Goal: Task Accomplishment & Management: Manage account settings

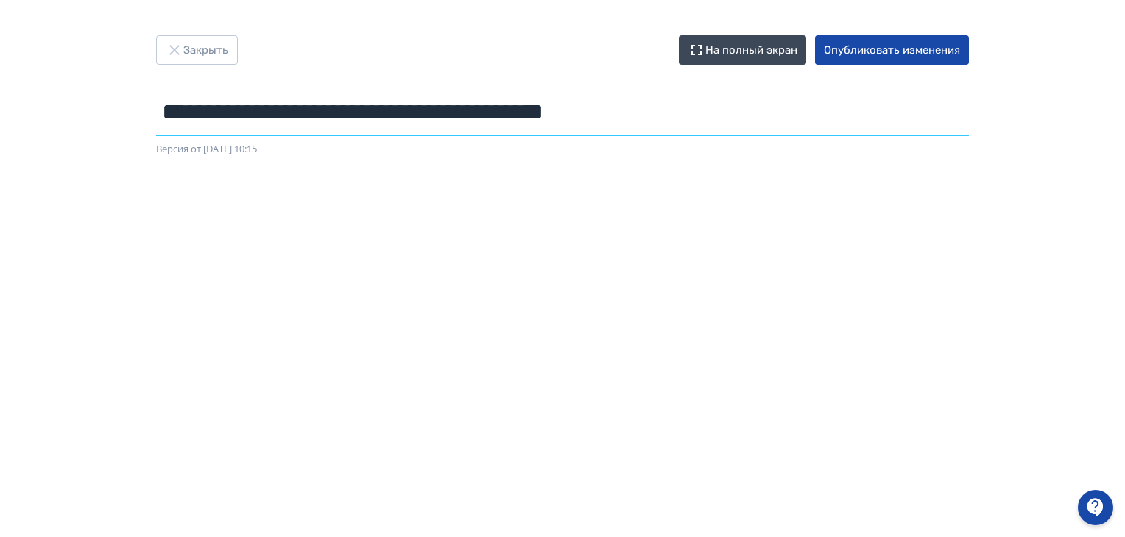
click at [279, 116] on input "**********" at bounding box center [562, 112] width 813 height 48
click at [283, 114] on input "**********" at bounding box center [562, 112] width 813 height 48
type input "**********"
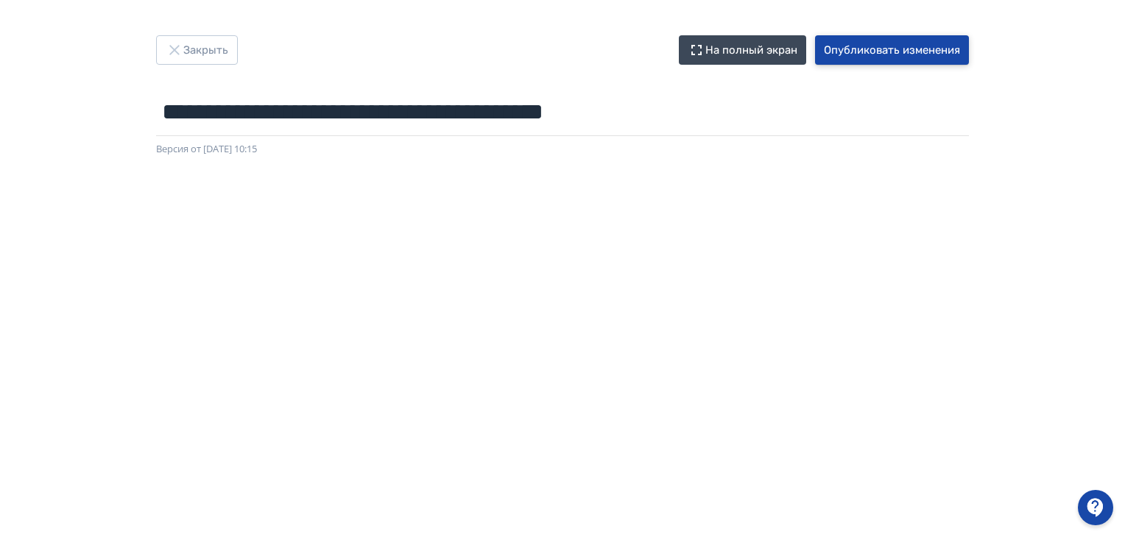
click at [880, 48] on button "Опубликовать изменения" at bounding box center [892, 49] width 154 height 29
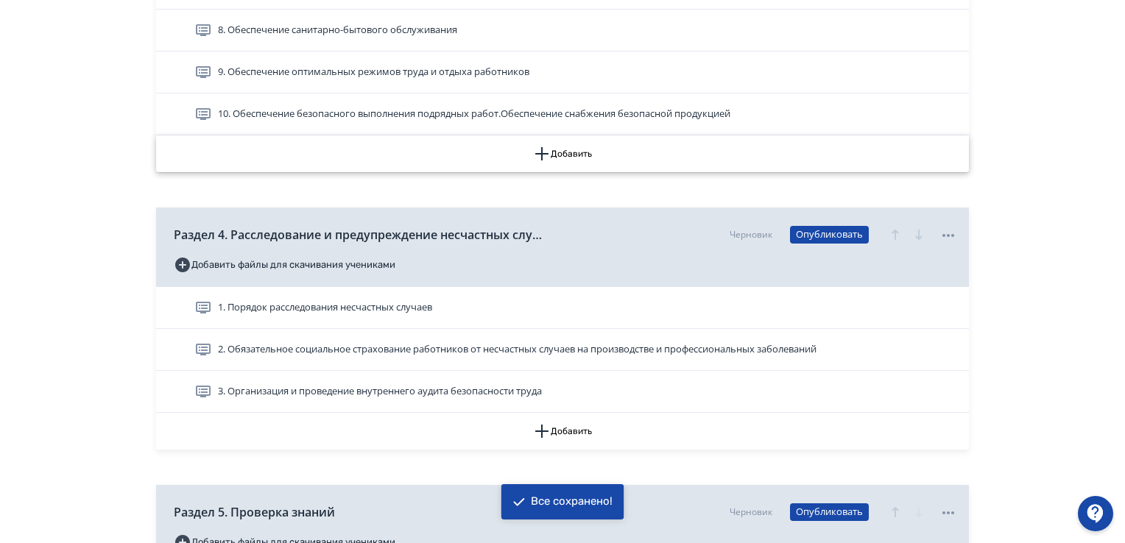
scroll to position [1546, 0]
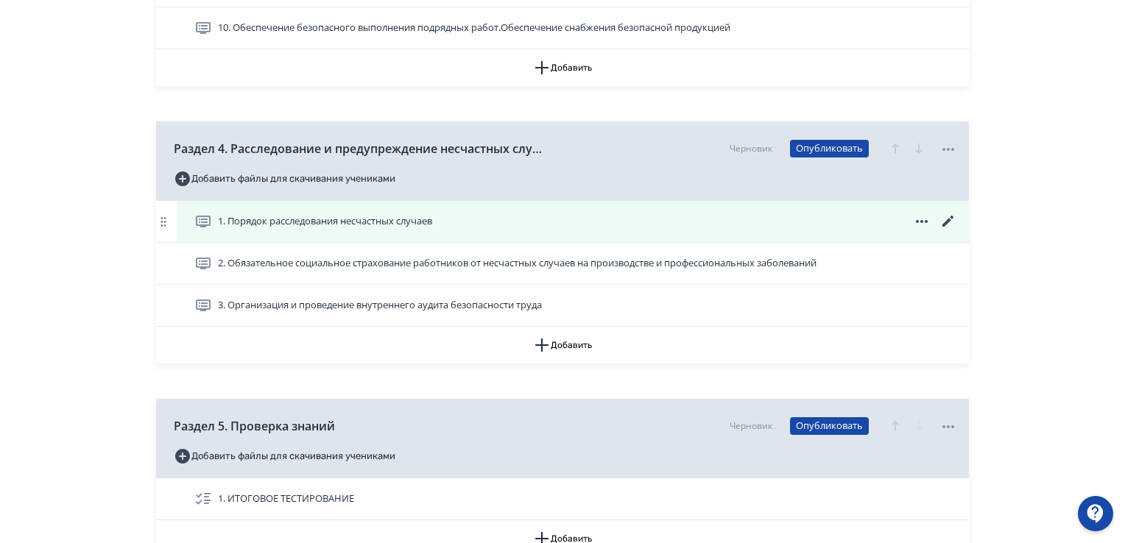
click at [948, 219] on icon at bounding box center [947, 221] width 11 height 11
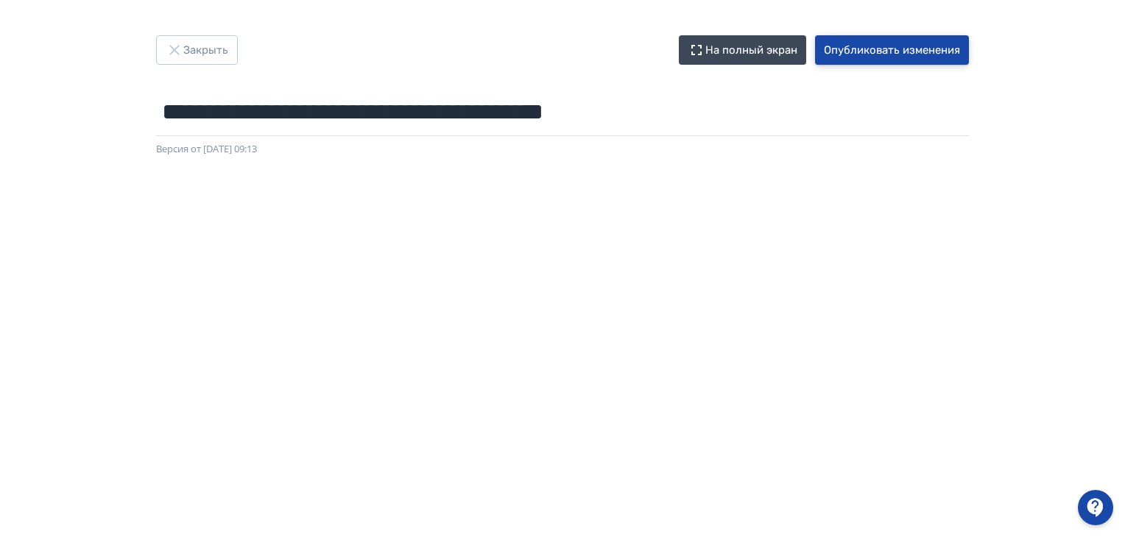
click at [849, 50] on button "Опубликовать изменения" at bounding box center [892, 49] width 154 height 29
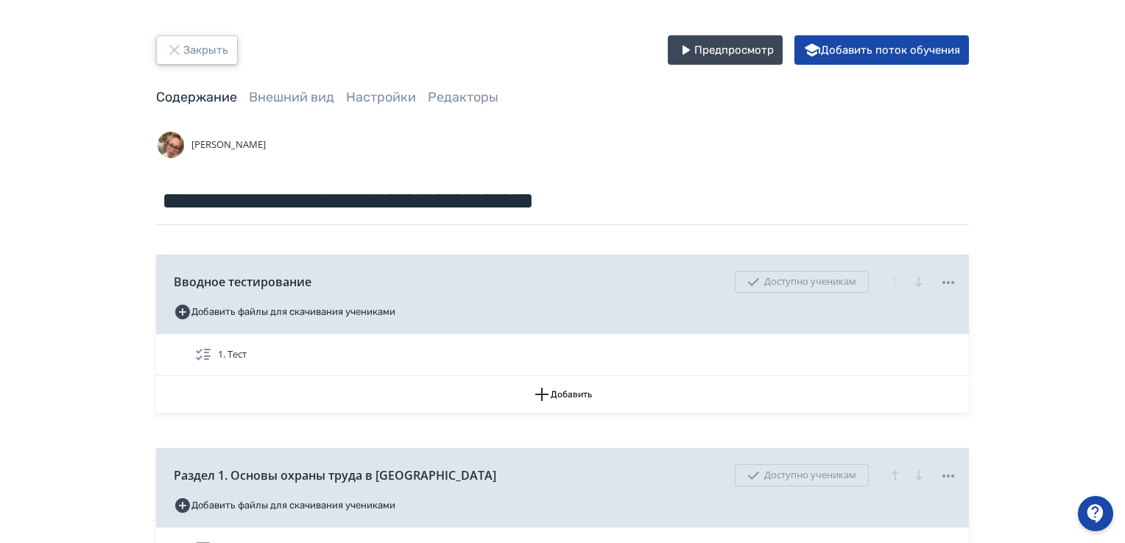
click at [181, 51] on icon "button" at bounding box center [175, 50] width 18 height 18
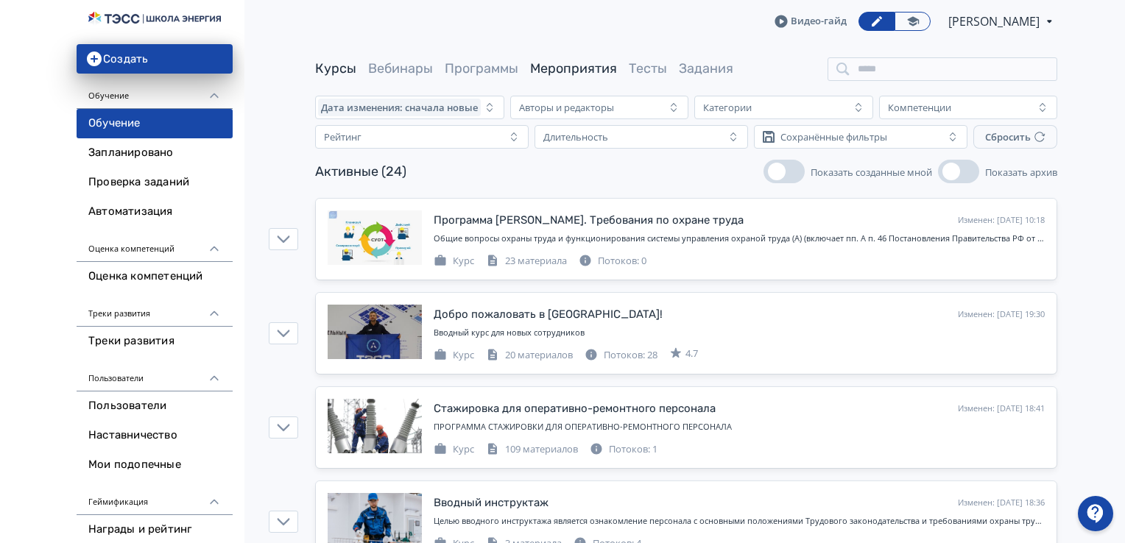
click at [550, 74] on link "Мероприятия" at bounding box center [573, 68] width 87 height 16
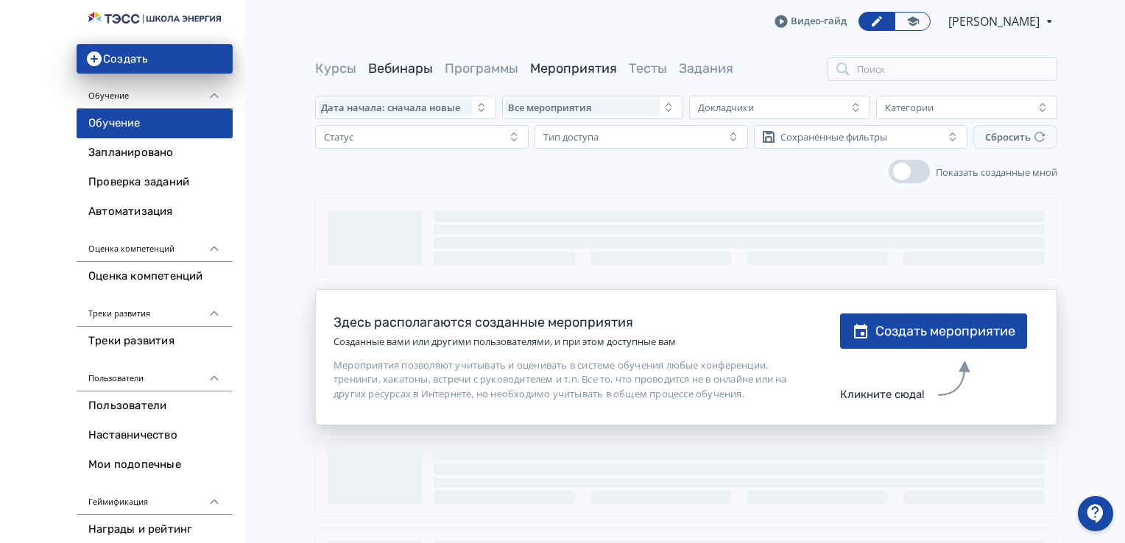
click at [406, 71] on link "Вебинары" at bounding box center [400, 68] width 65 height 16
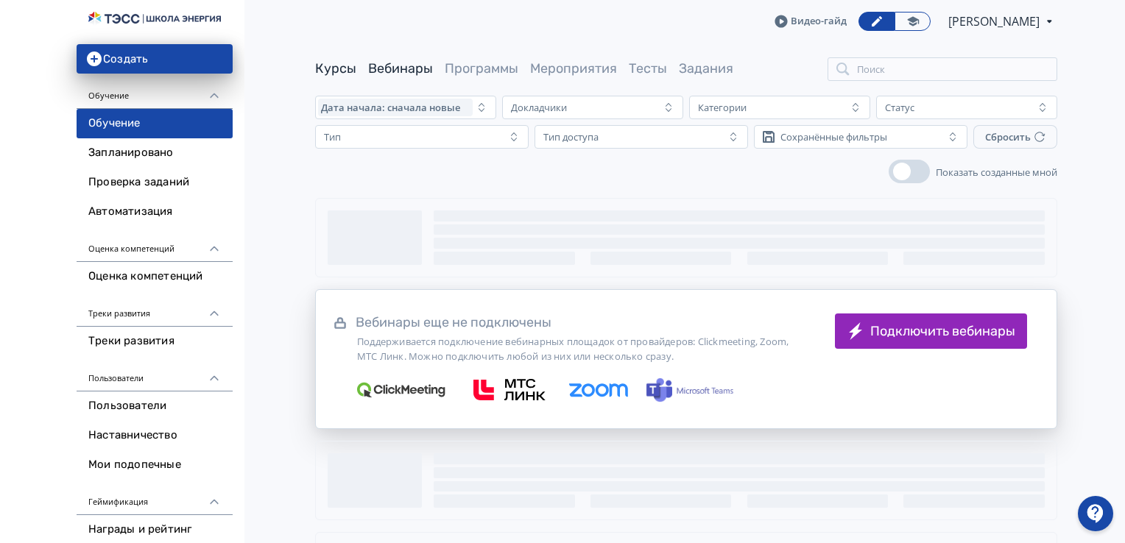
click at [335, 66] on link "Курсы" at bounding box center [335, 68] width 41 height 16
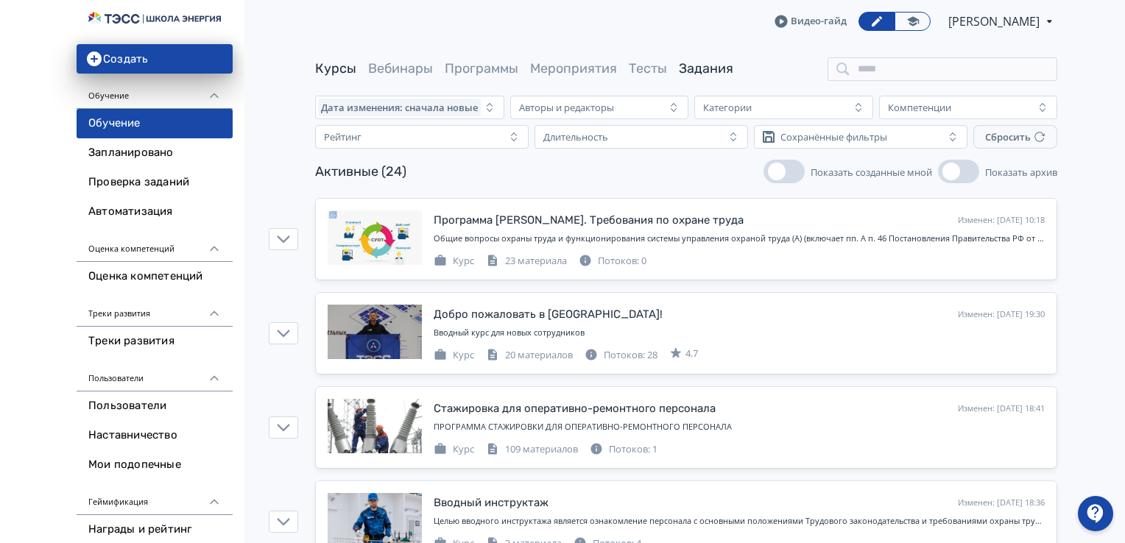
click at [704, 71] on link "Задания" at bounding box center [706, 68] width 54 height 16
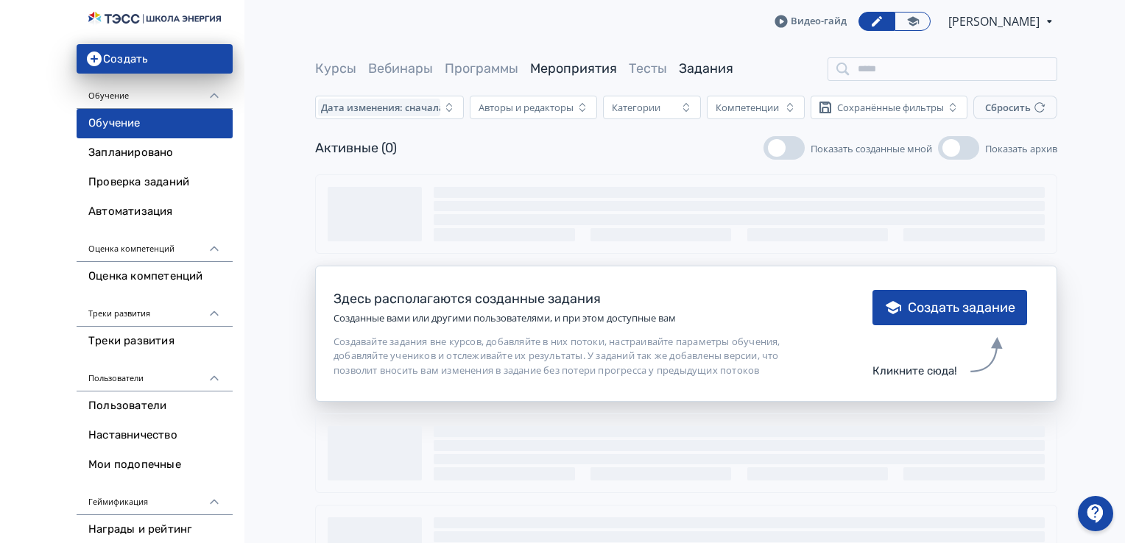
click at [564, 66] on link "Мероприятия" at bounding box center [573, 68] width 87 height 16
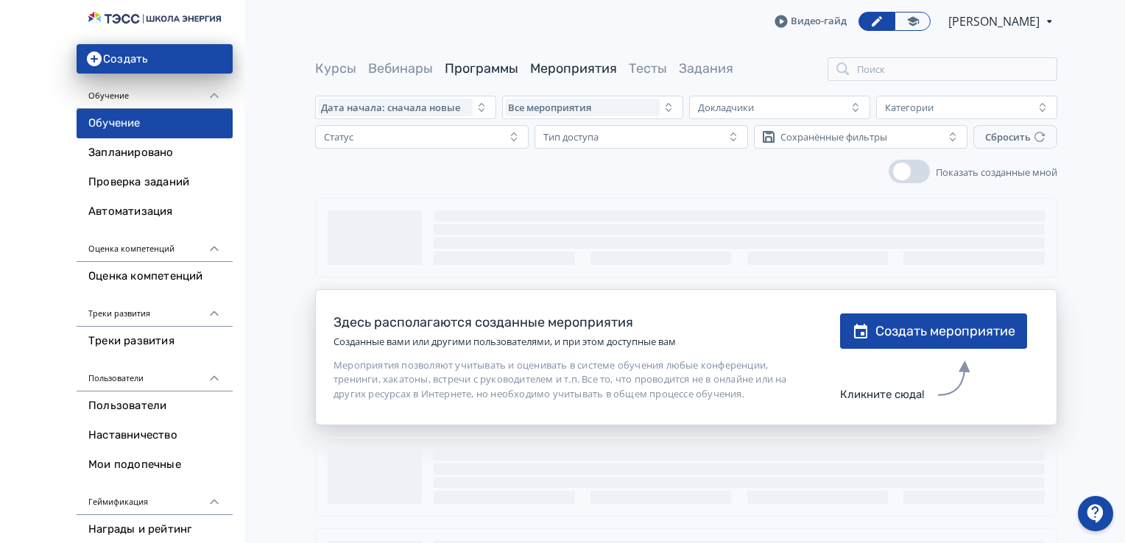
click at [495, 68] on link "Программы" at bounding box center [482, 68] width 74 height 16
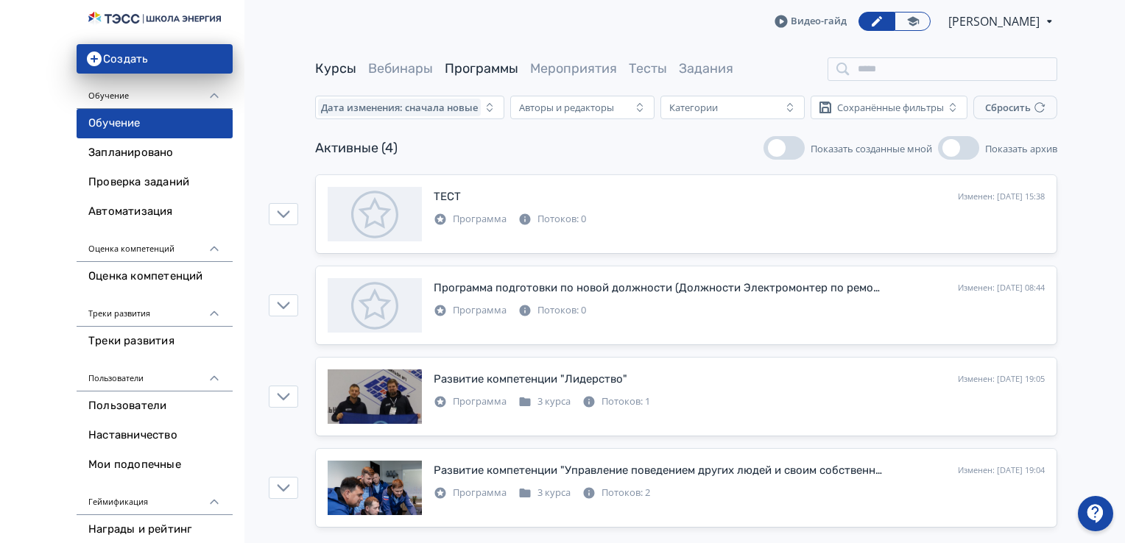
click at [330, 68] on link "Курсы" at bounding box center [335, 68] width 41 height 16
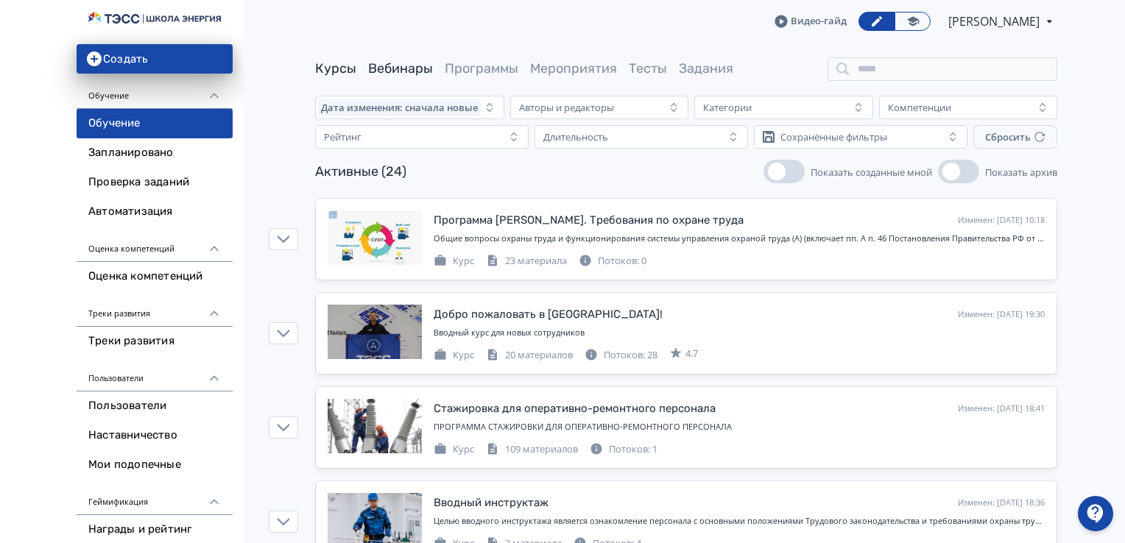
click at [406, 69] on link "Вебинары" at bounding box center [400, 68] width 65 height 16
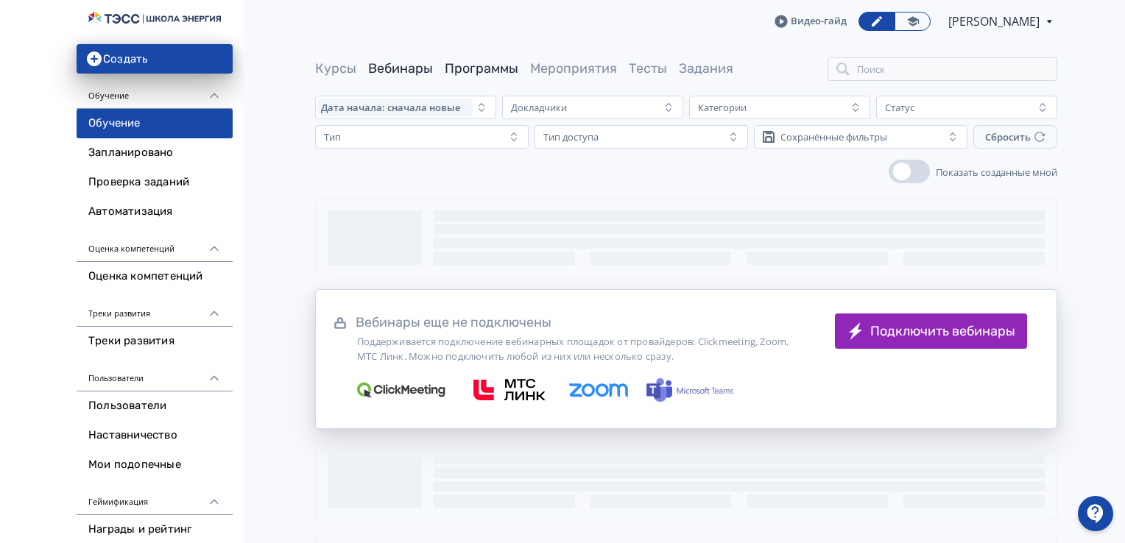
click at [462, 68] on link "Программы" at bounding box center [482, 68] width 74 height 16
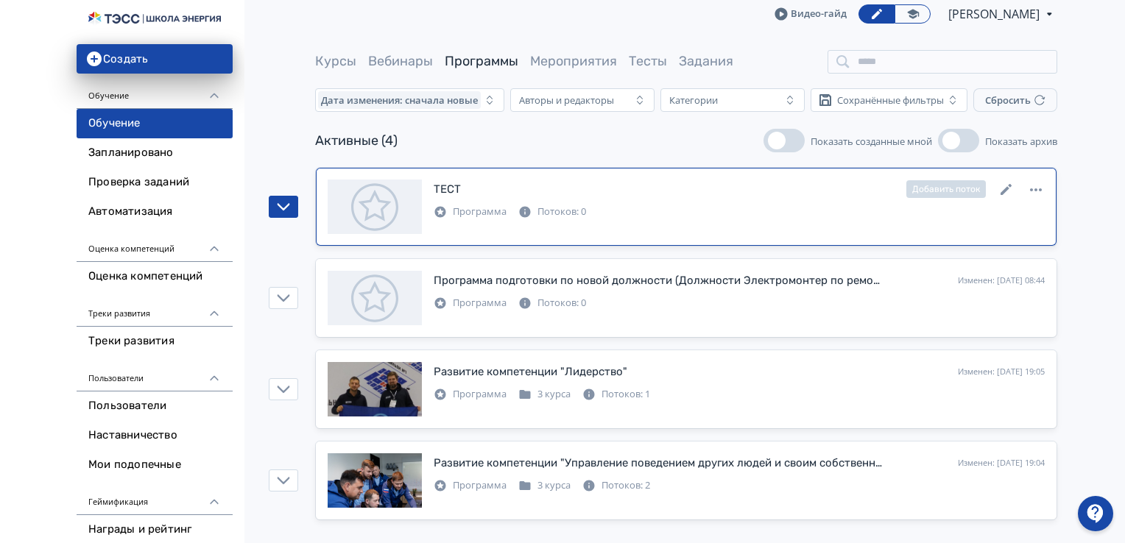
scroll to position [10, 0]
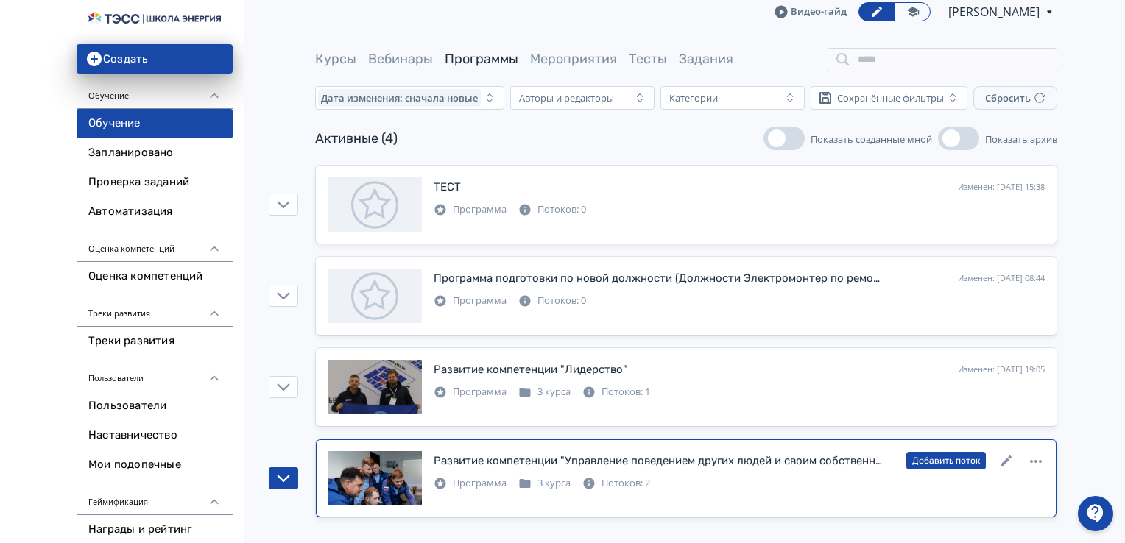
click at [392, 468] on div at bounding box center [375, 478] width 94 height 54
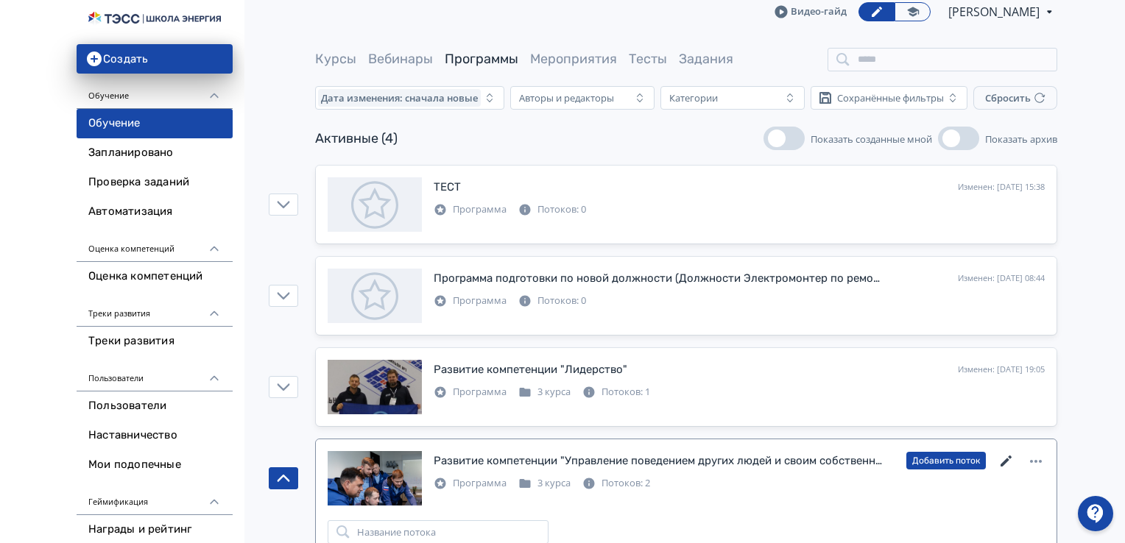
click at [1010, 460] on icon at bounding box center [1006, 462] width 18 height 18
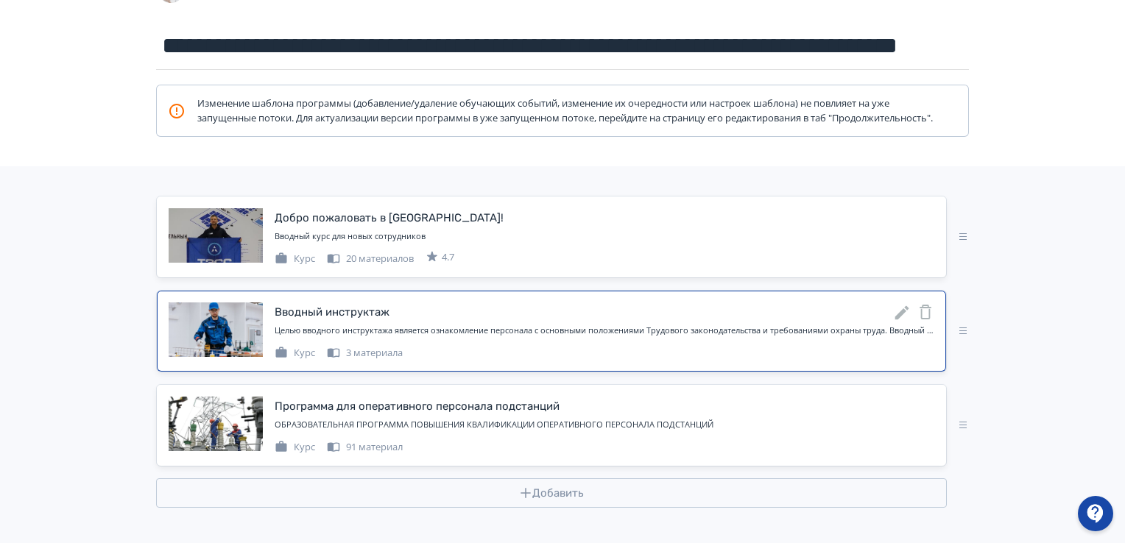
scroll to position [169, 0]
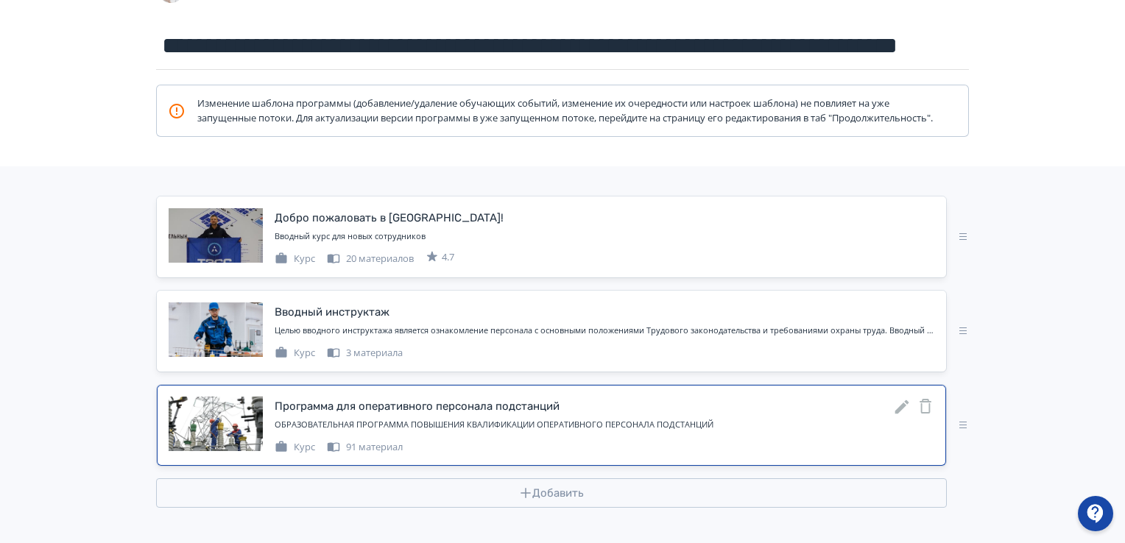
click at [904, 410] on icon at bounding box center [902, 407] width 18 height 18
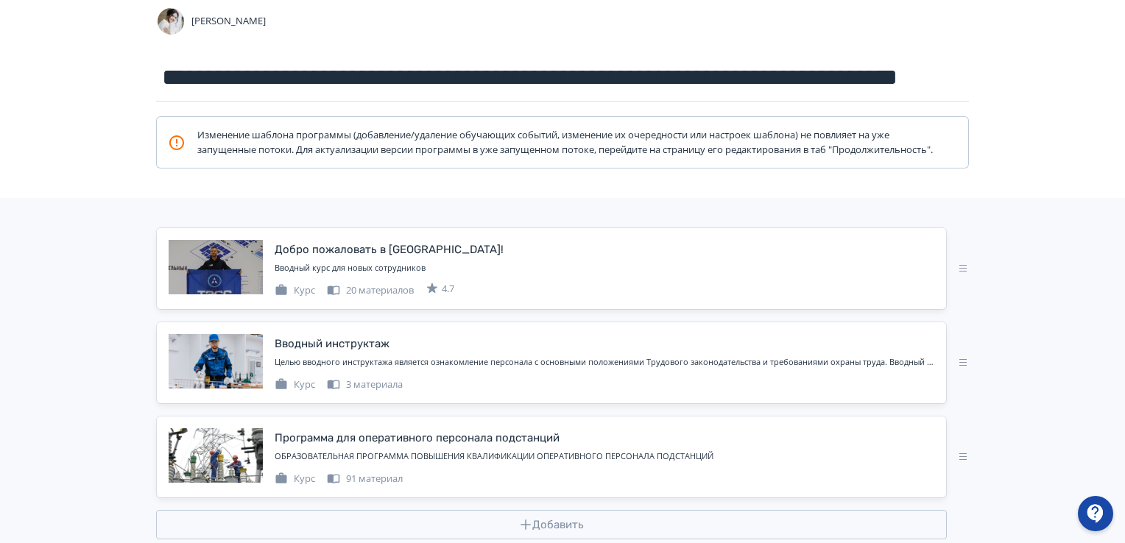
scroll to position [169, 0]
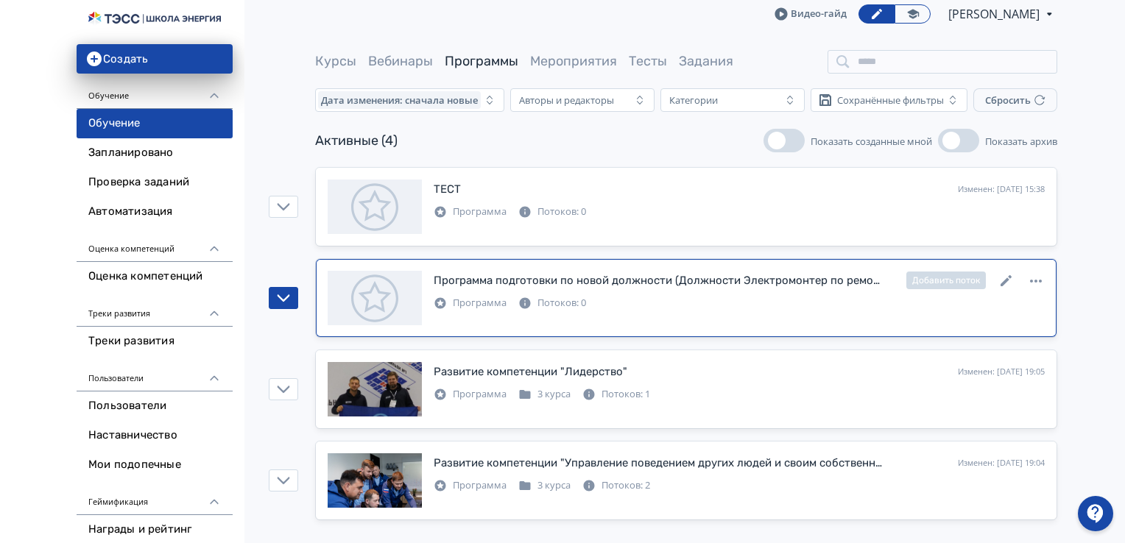
scroll to position [10, 0]
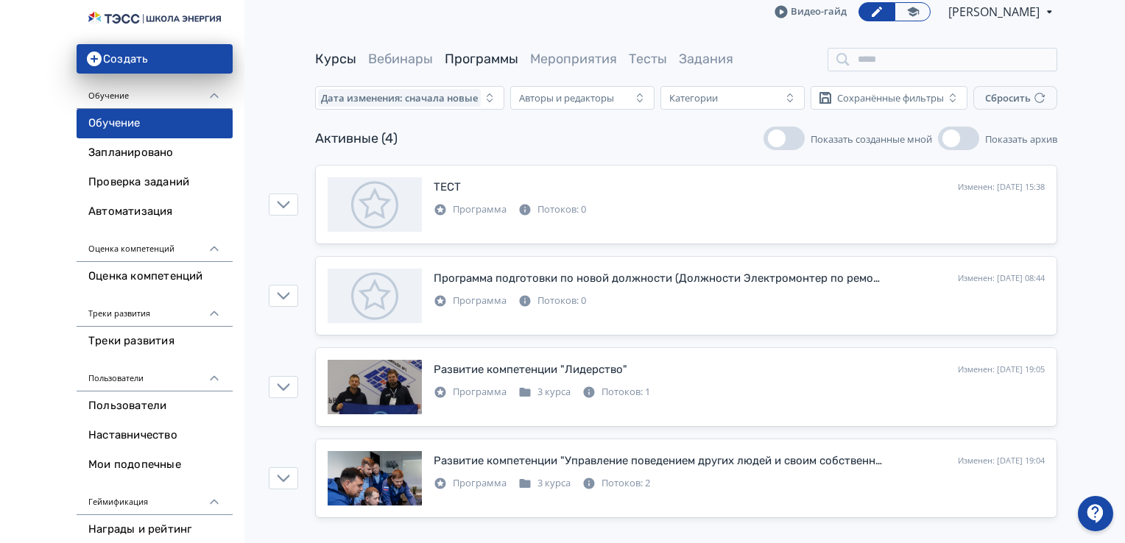
click at [344, 66] on link "Курсы" at bounding box center [335, 59] width 41 height 16
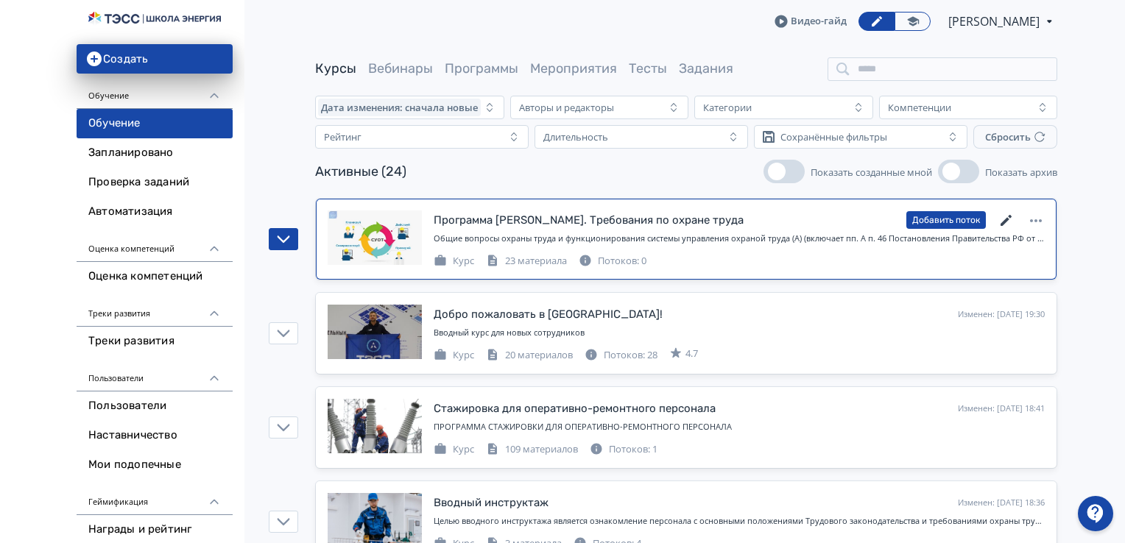
click at [1007, 216] on icon at bounding box center [1006, 221] width 18 height 18
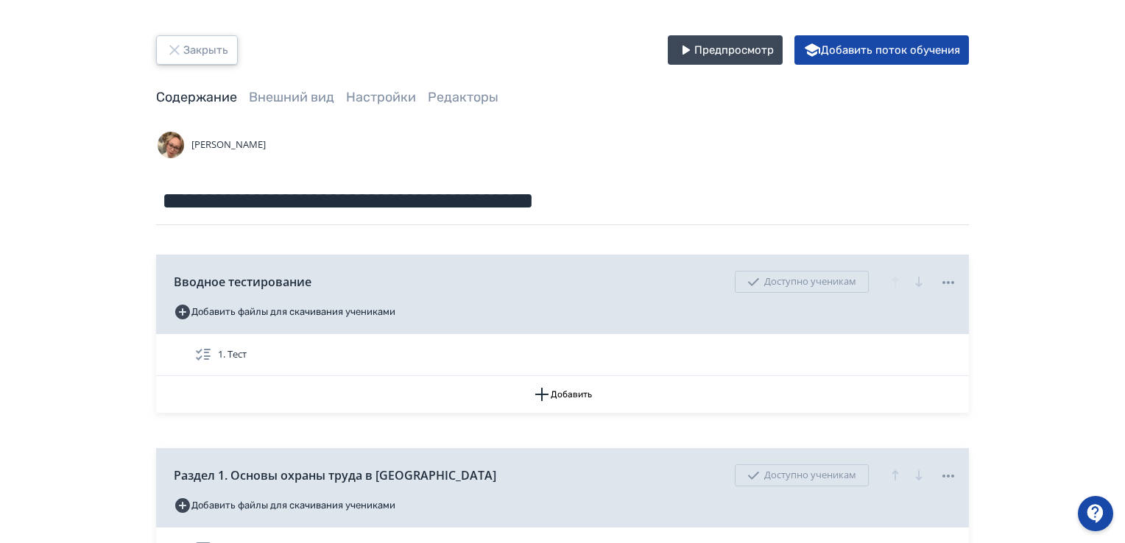
click at [183, 55] on icon "button" at bounding box center [175, 50] width 18 height 18
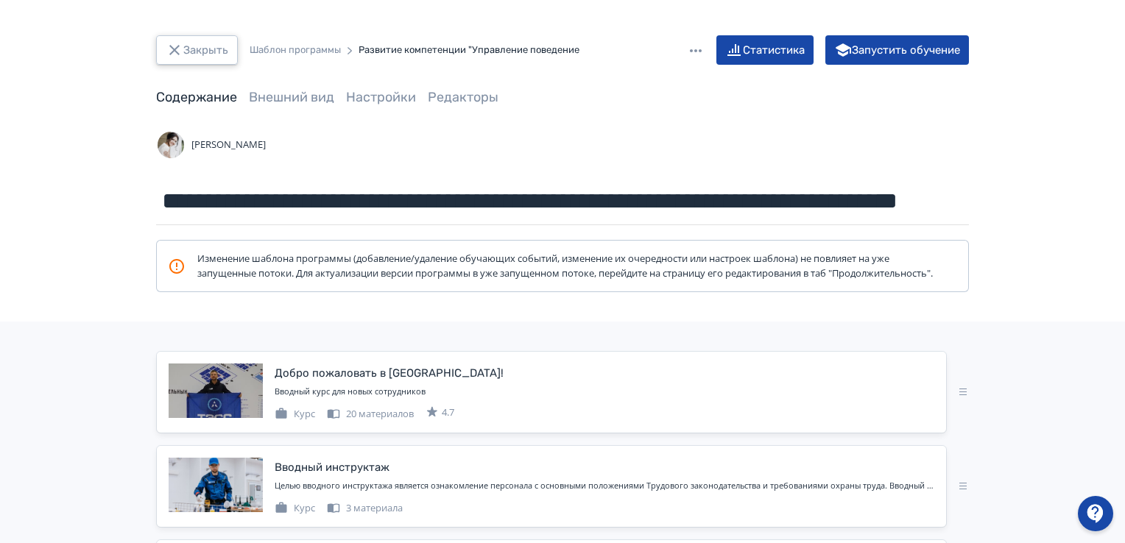
click at [191, 54] on button "Закрыть" at bounding box center [197, 49] width 82 height 29
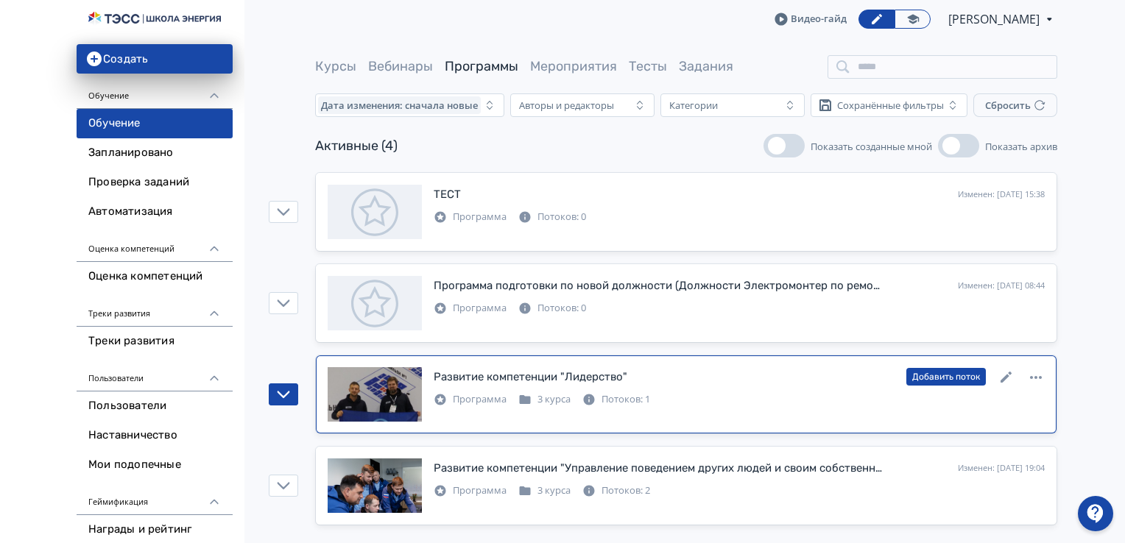
scroll to position [10, 0]
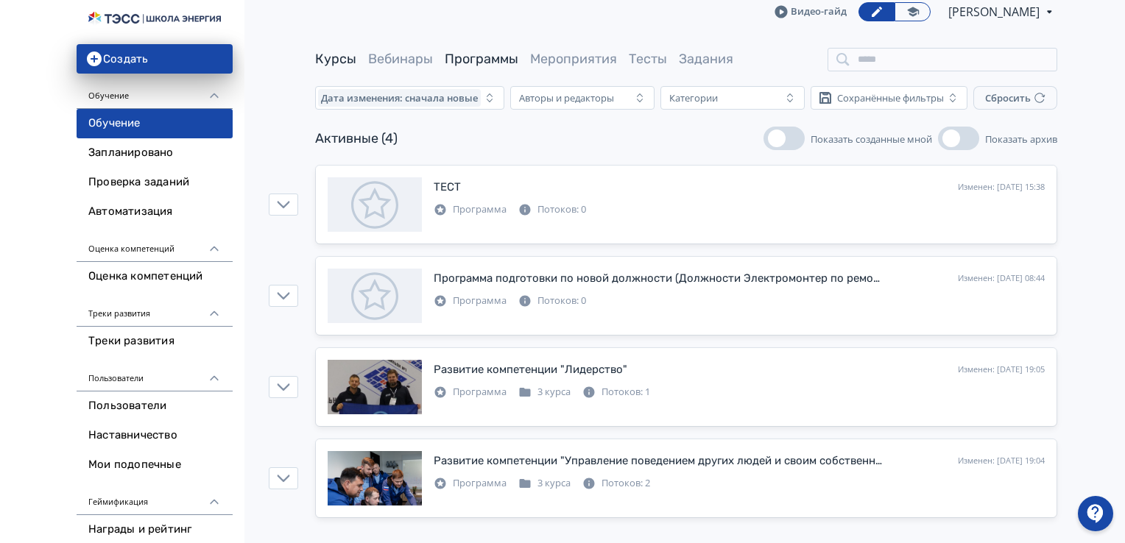
click at [338, 57] on link "Курсы" at bounding box center [335, 59] width 41 height 16
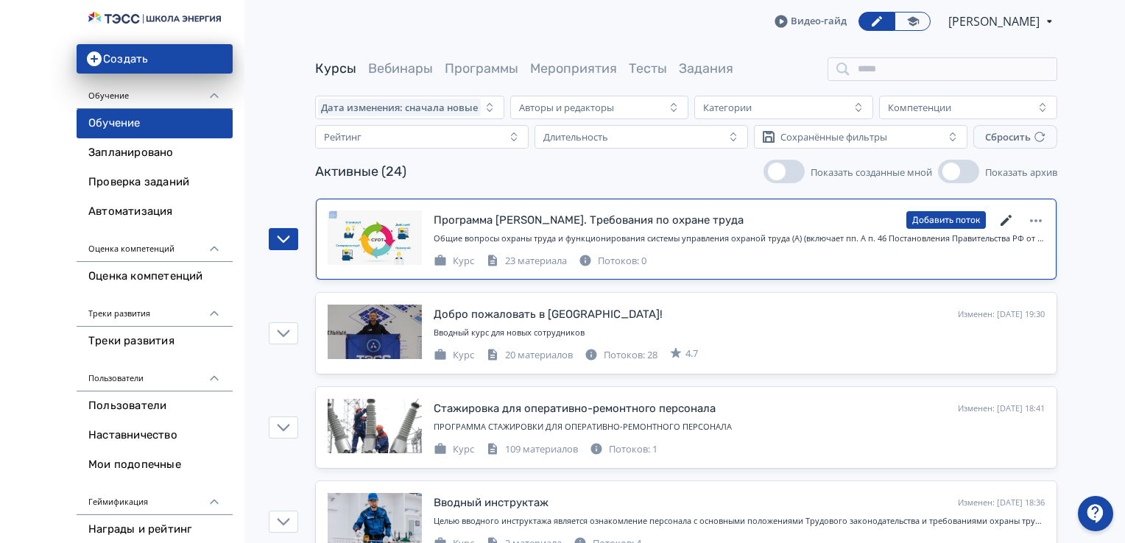
click at [1011, 215] on icon at bounding box center [1006, 221] width 18 height 18
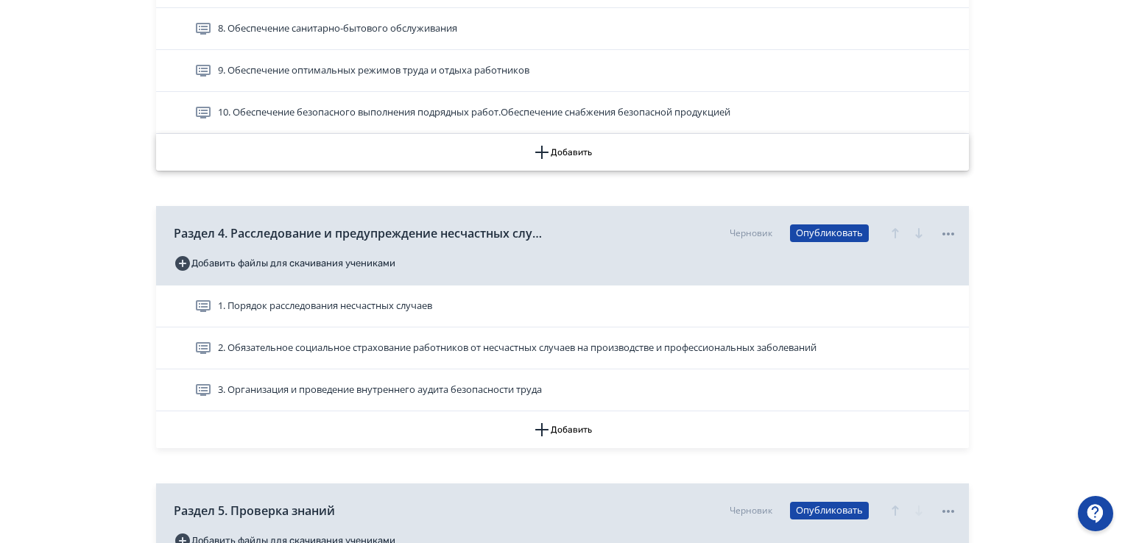
scroll to position [1546, 0]
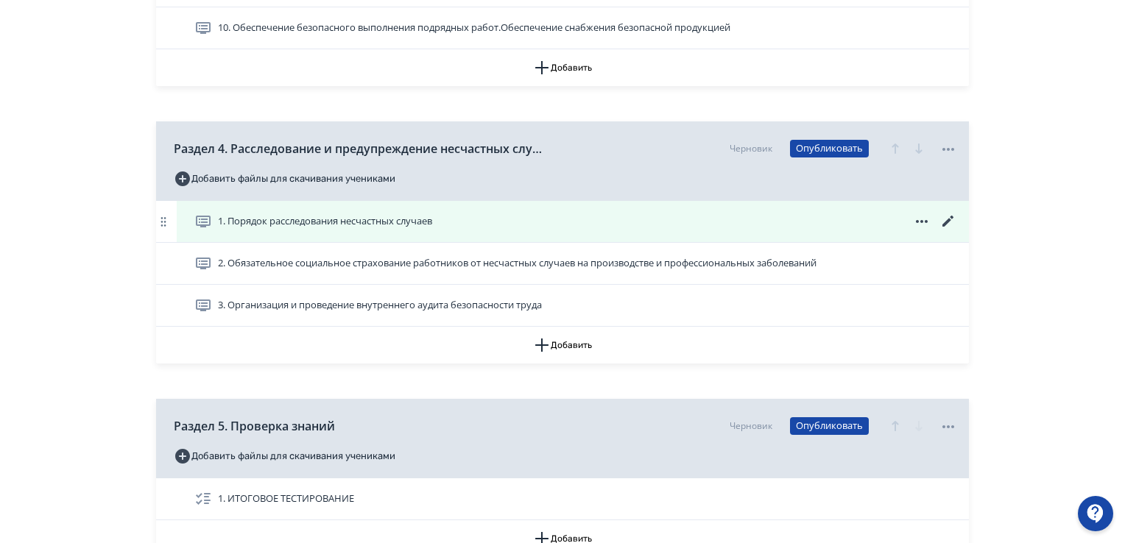
click at [947, 213] on icon at bounding box center [948, 222] width 18 height 18
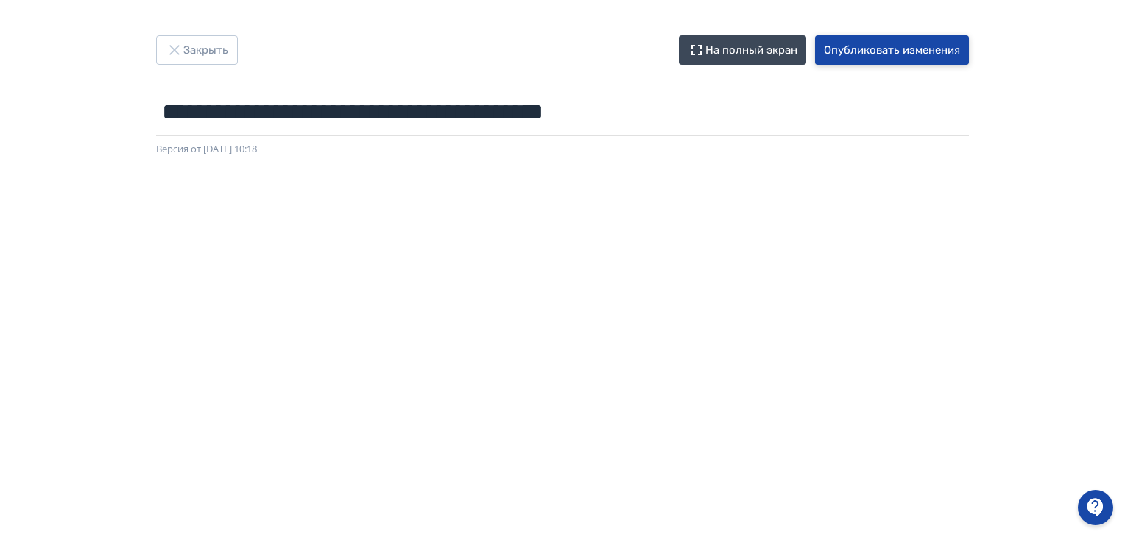
click at [897, 48] on button "Опубликовать изменения" at bounding box center [892, 49] width 154 height 29
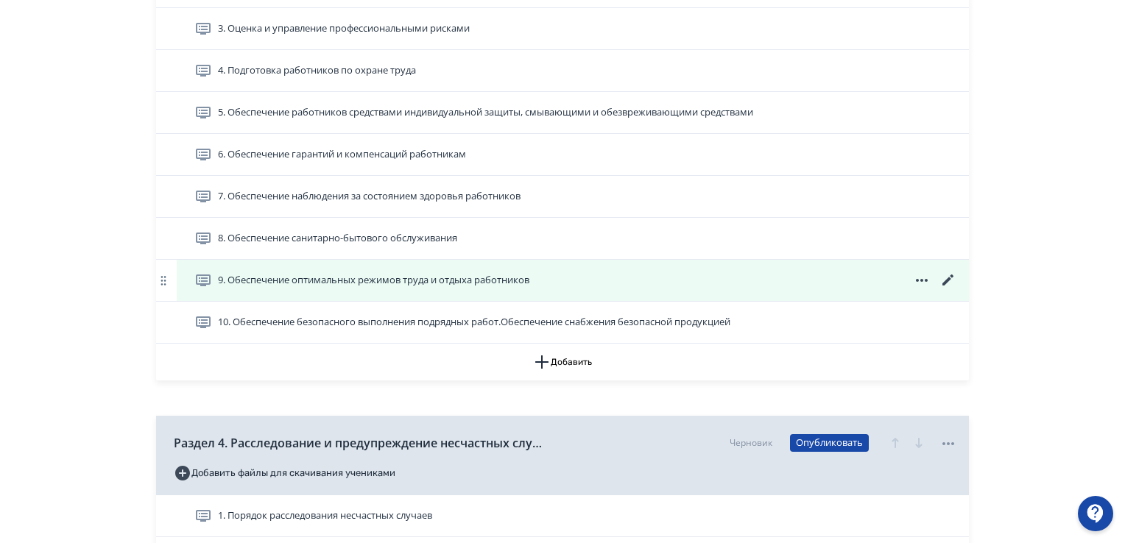
scroll to position [1399, 0]
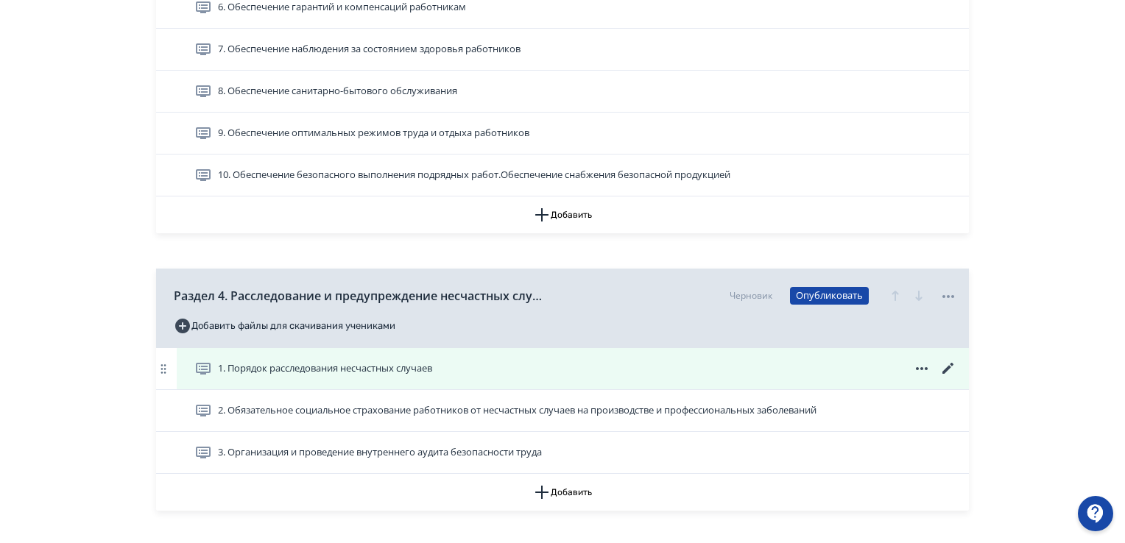
click at [428, 361] on span "1. Порядок расследования несчастных случаев" at bounding box center [325, 368] width 214 height 15
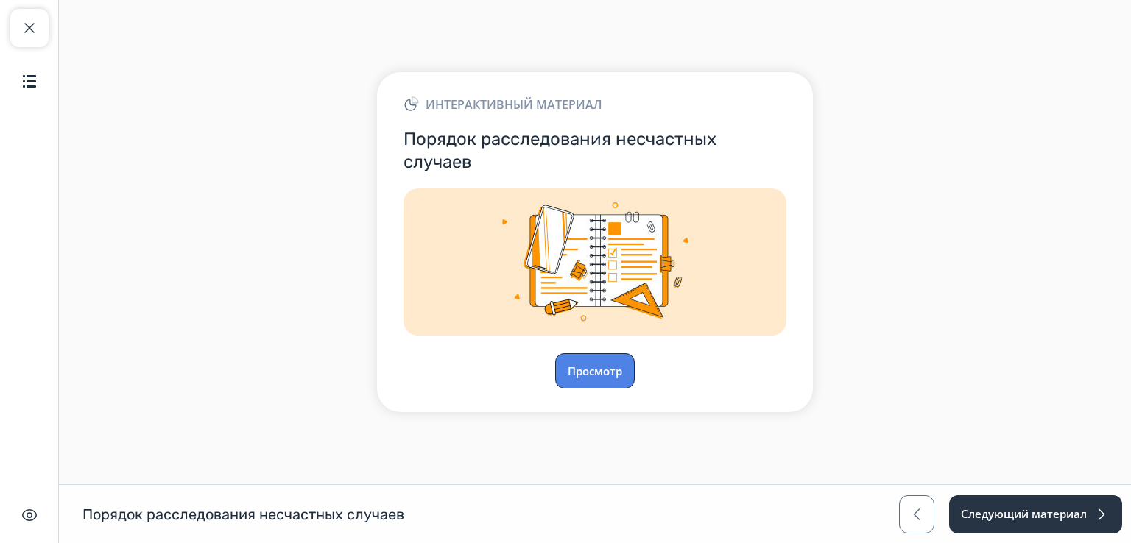
click at [583, 366] on button "Просмотр" at bounding box center [594, 370] width 79 height 35
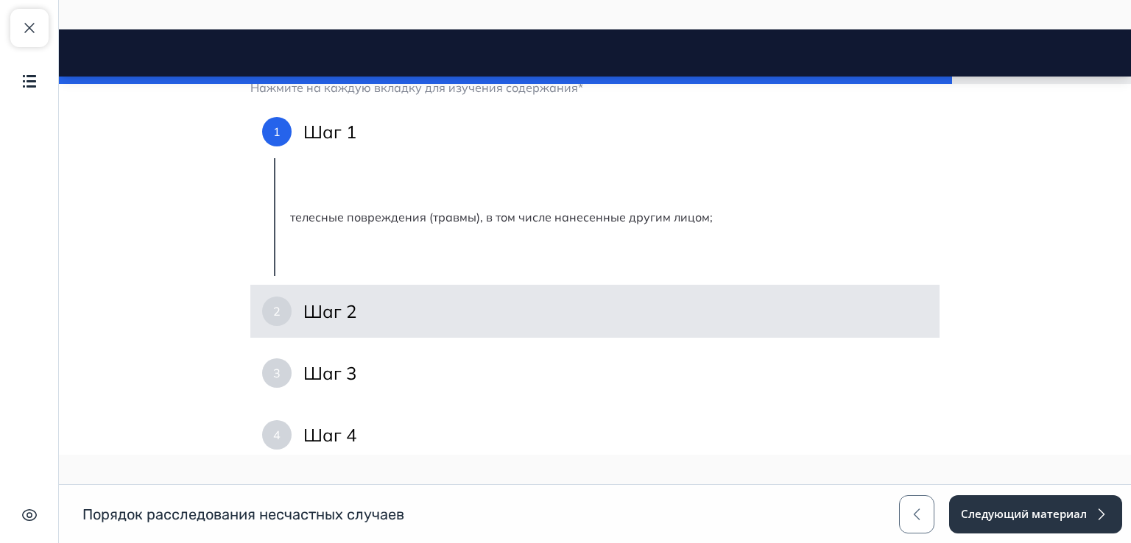
scroll to position [1031, 0]
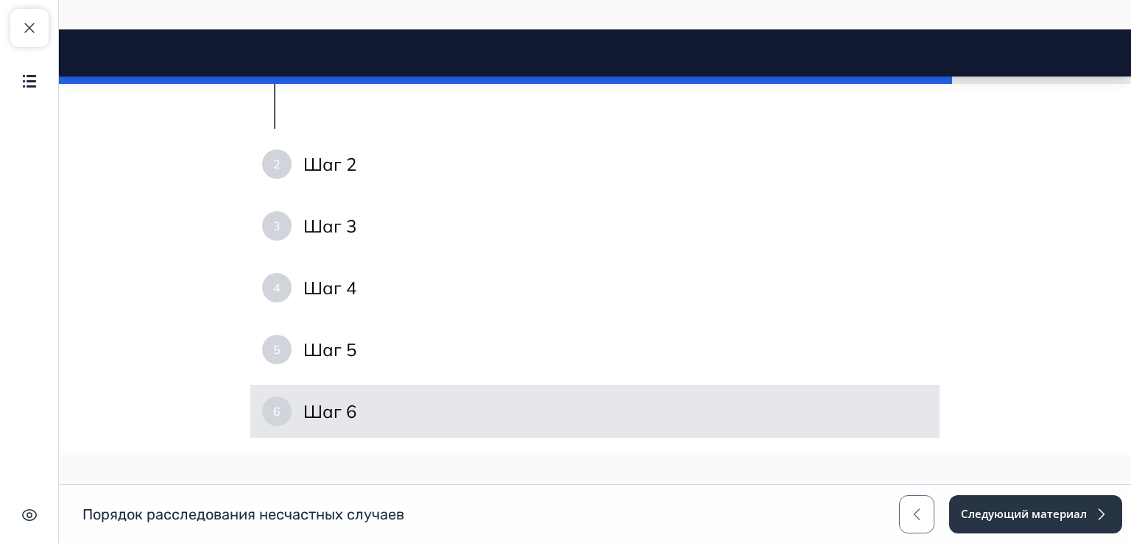
click at [361, 408] on div "6 Шаг 6" at bounding box center [594, 411] width 689 height 53
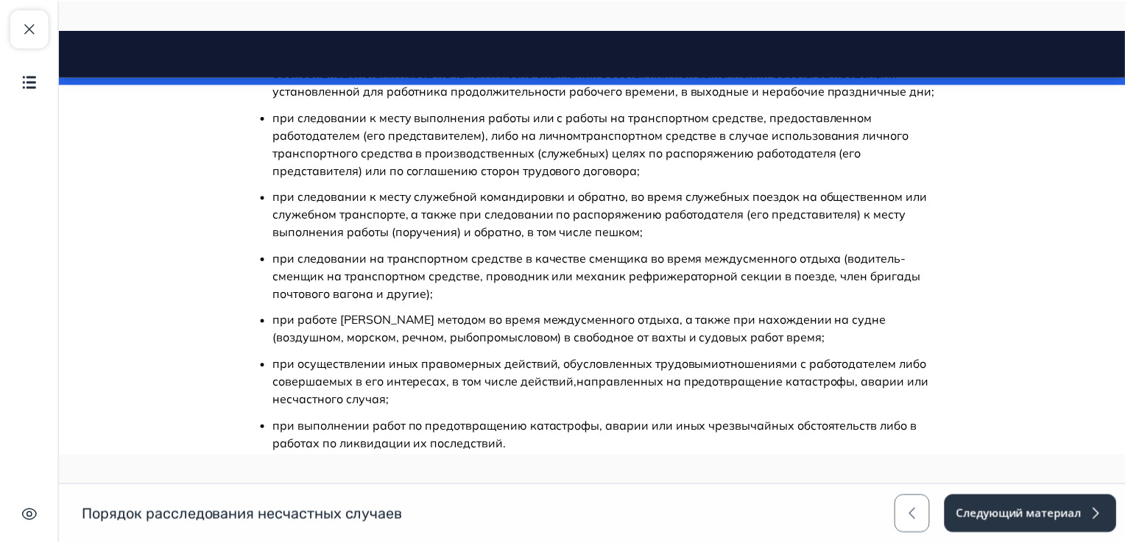
scroll to position [1432, 0]
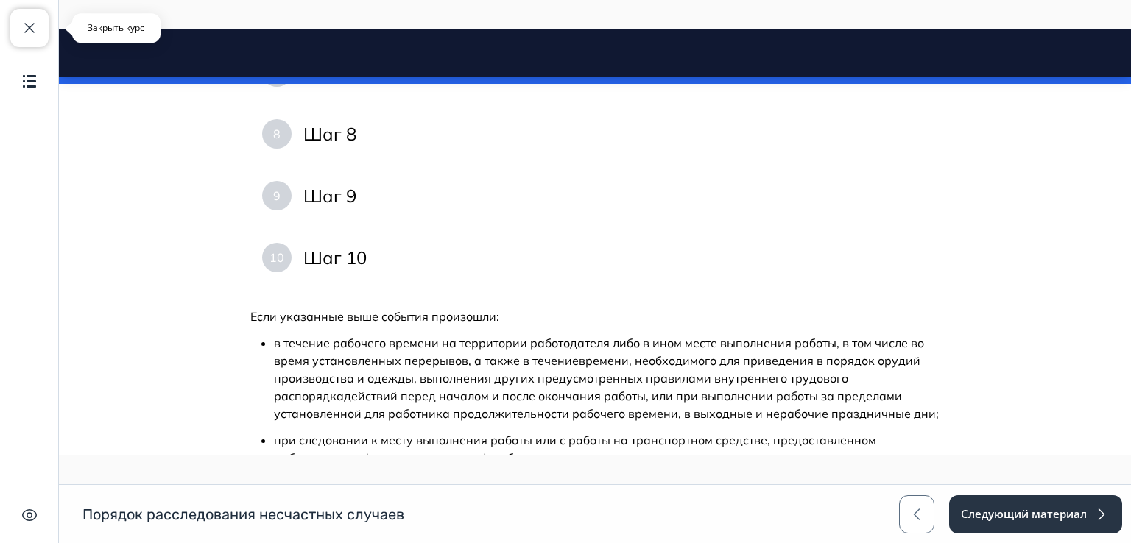
click at [22, 27] on span "button" at bounding box center [30, 28] width 18 height 18
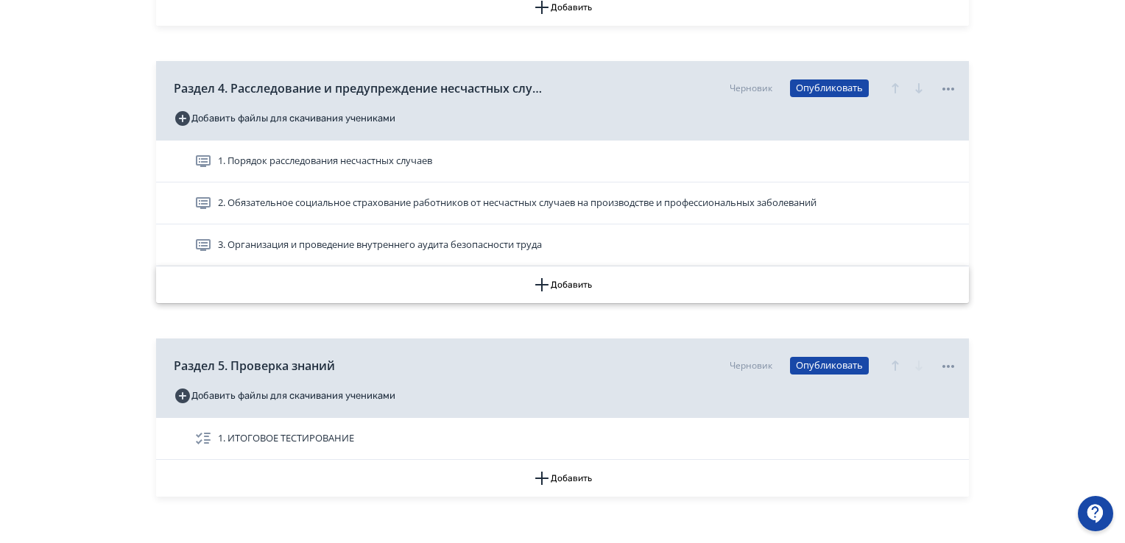
scroll to position [1535, 0]
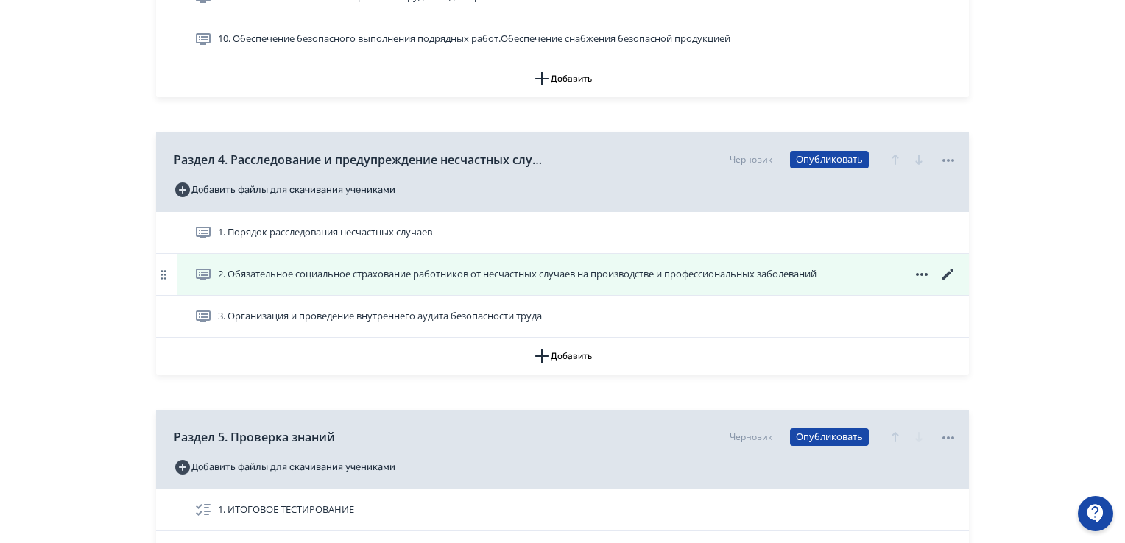
click at [946, 275] on icon at bounding box center [947, 274] width 11 height 11
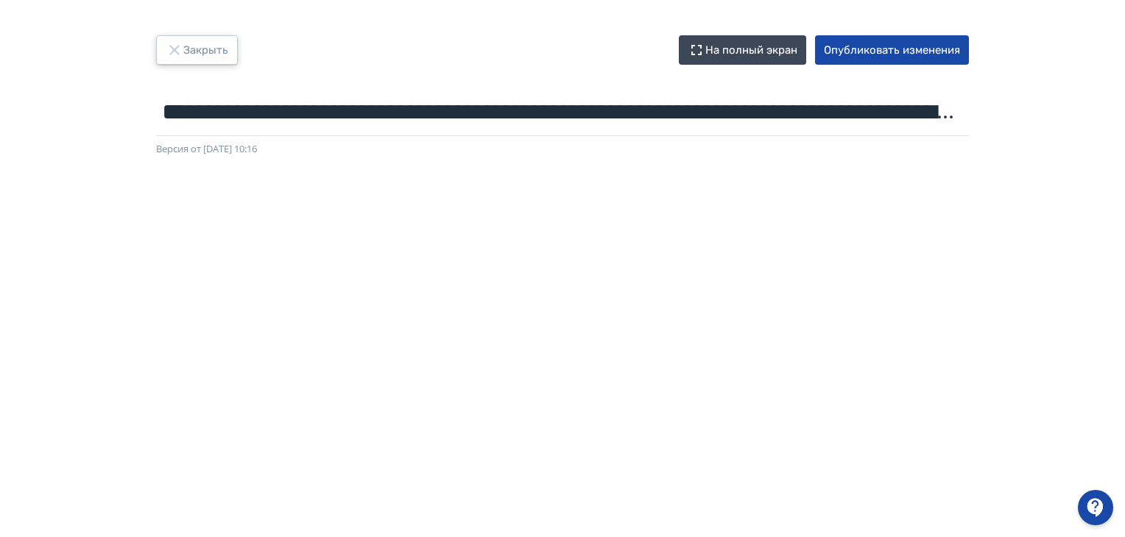
click at [175, 53] on icon "button" at bounding box center [175, 50] width 18 height 18
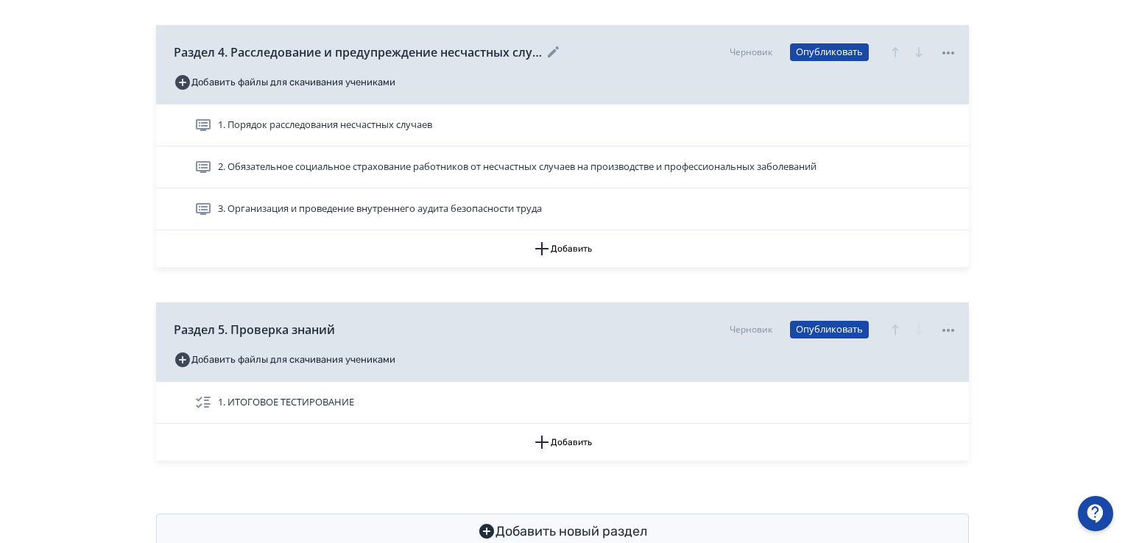
scroll to position [1682, 0]
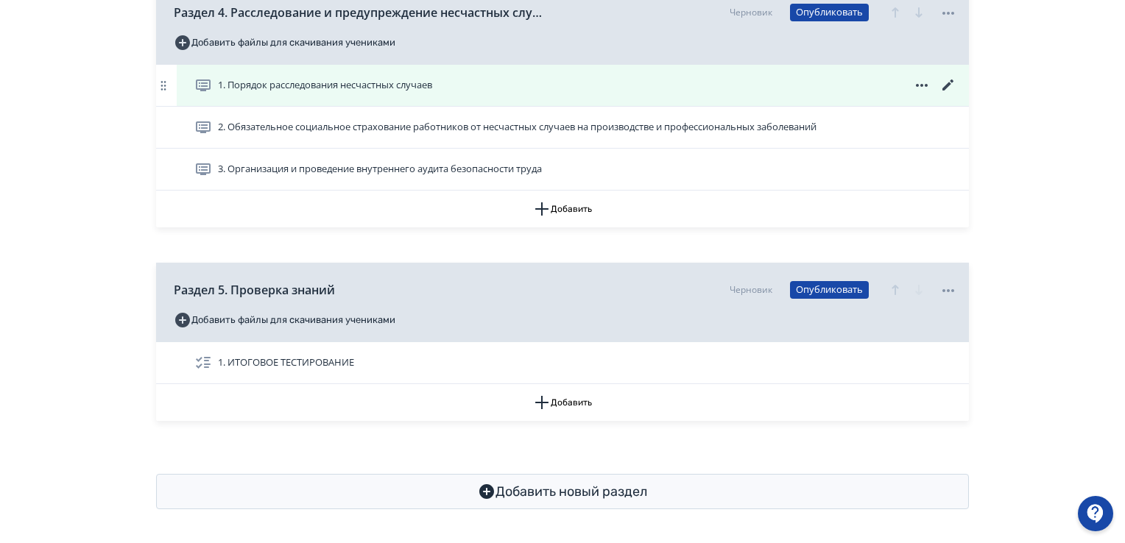
click at [948, 77] on icon at bounding box center [948, 86] width 18 height 18
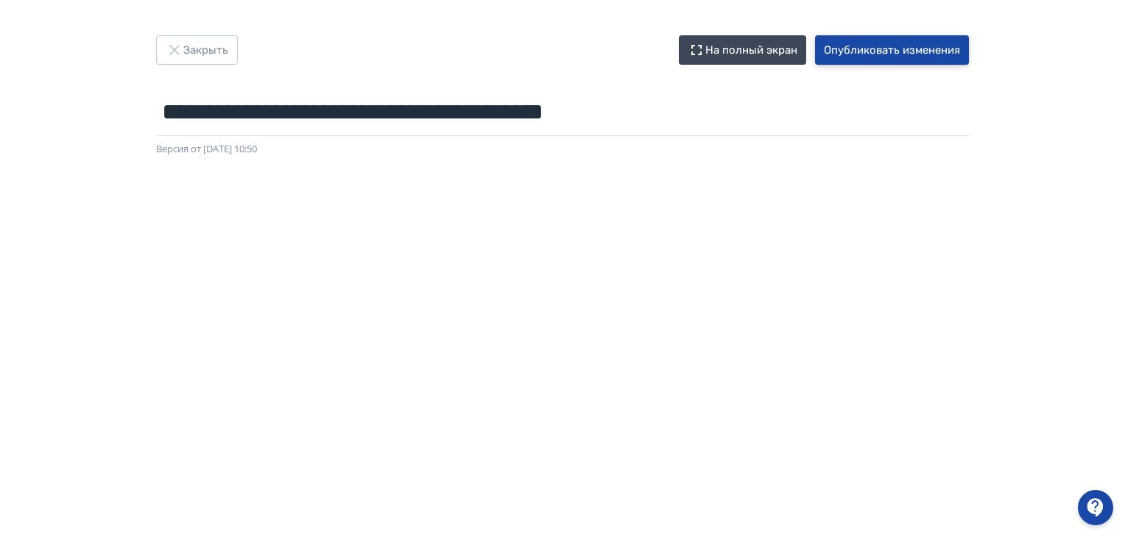
click at [909, 57] on button "Опубликовать изменения" at bounding box center [892, 49] width 154 height 29
